Goal: Transaction & Acquisition: Purchase product/service

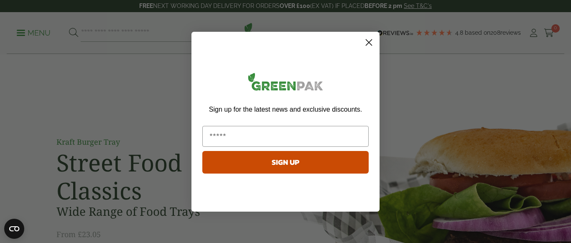
drag, startPoint x: 546, startPoint y: 0, endPoint x: 369, endPoint y: 42, distance: 181.7
click at [369, 42] on icon "Close dialog" at bounding box center [369, 42] width 6 height 6
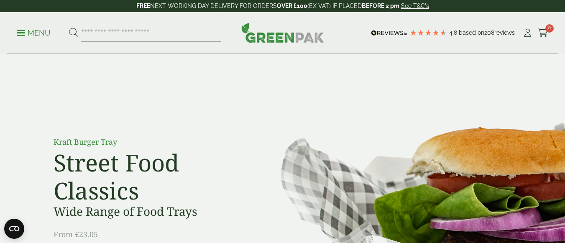
click at [20, 29] on link "Menu" at bounding box center [34, 32] width 34 height 8
click at [527, 32] on icon at bounding box center [527, 33] width 10 height 8
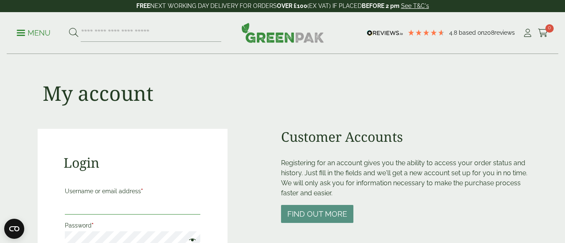
click at [82, 203] on input "Username or email address *" at bounding box center [133, 206] width 136 height 18
click at [100, 204] on input "**********" at bounding box center [133, 206] width 136 height 18
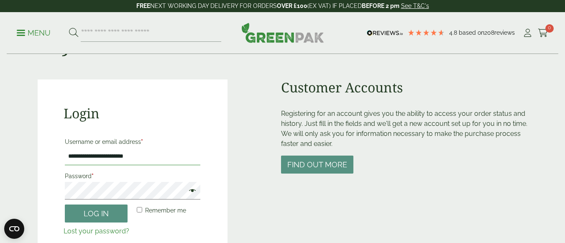
scroll to position [51, 0]
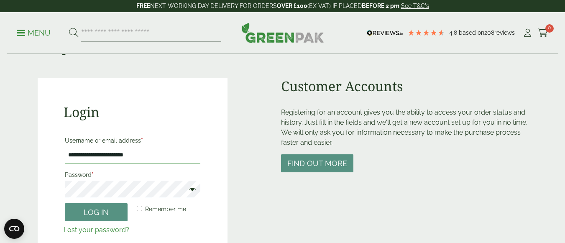
type input "**********"
click at [192, 191] on span at bounding box center [190, 190] width 11 height 10
click at [109, 211] on button "Log in" at bounding box center [96, 212] width 63 height 18
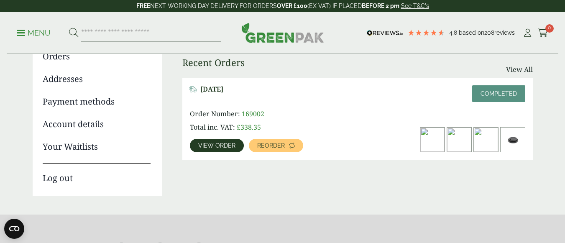
scroll to position [110, 0]
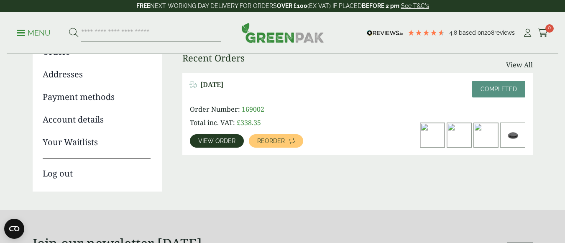
click at [429, 138] on img at bounding box center [432, 135] width 24 height 24
click at [436, 138] on img at bounding box center [432, 135] width 24 height 24
click at [222, 138] on span "View order" at bounding box center [216, 141] width 37 height 6
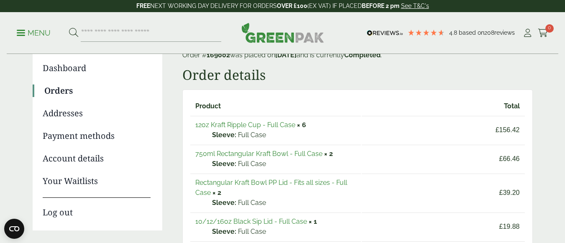
scroll to position [73, 0]
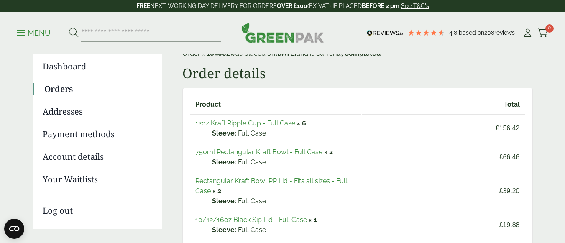
click at [224, 124] on link "12oz Kraft Ripple Cup - Full Case" at bounding box center [245, 123] width 100 height 8
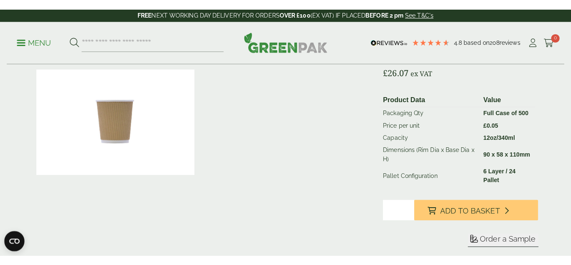
scroll to position [149, 0]
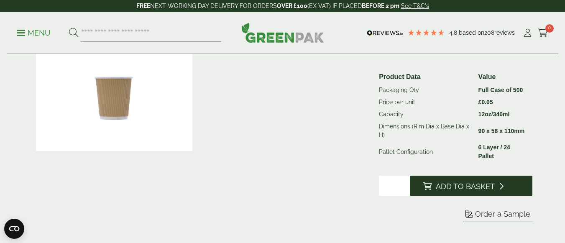
click at [492, 186] on span "Add to Basket" at bounding box center [465, 186] width 59 height 9
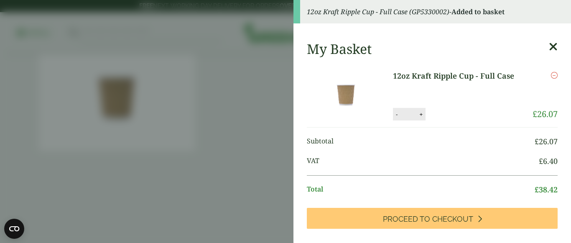
click at [551, 74] on icon "Remove this item" at bounding box center [554, 75] width 7 height 7
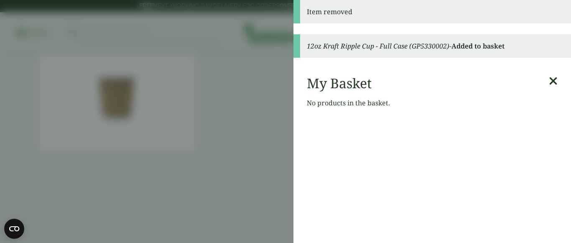
click at [549, 80] on icon at bounding box center [553, 81] width 9 height 12
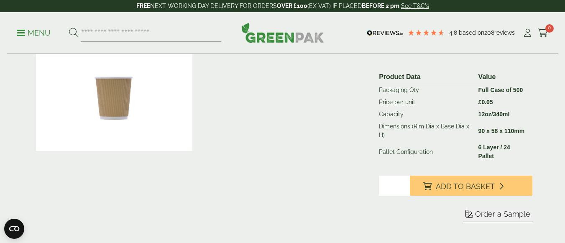
click at [391, 189] on input "*" at bounding box center [394, 186] width 31 height 20
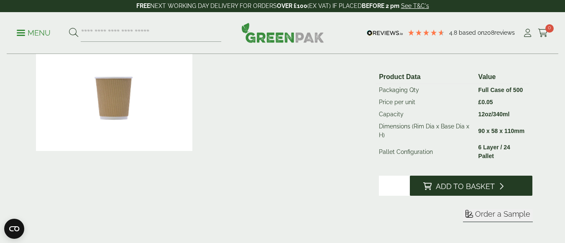
type input "**"
click at [464, 182] on span "Add to Basket" at bounding box center [465, 186] width 59 height 9
